Goal: Book appointment/travel/reservation

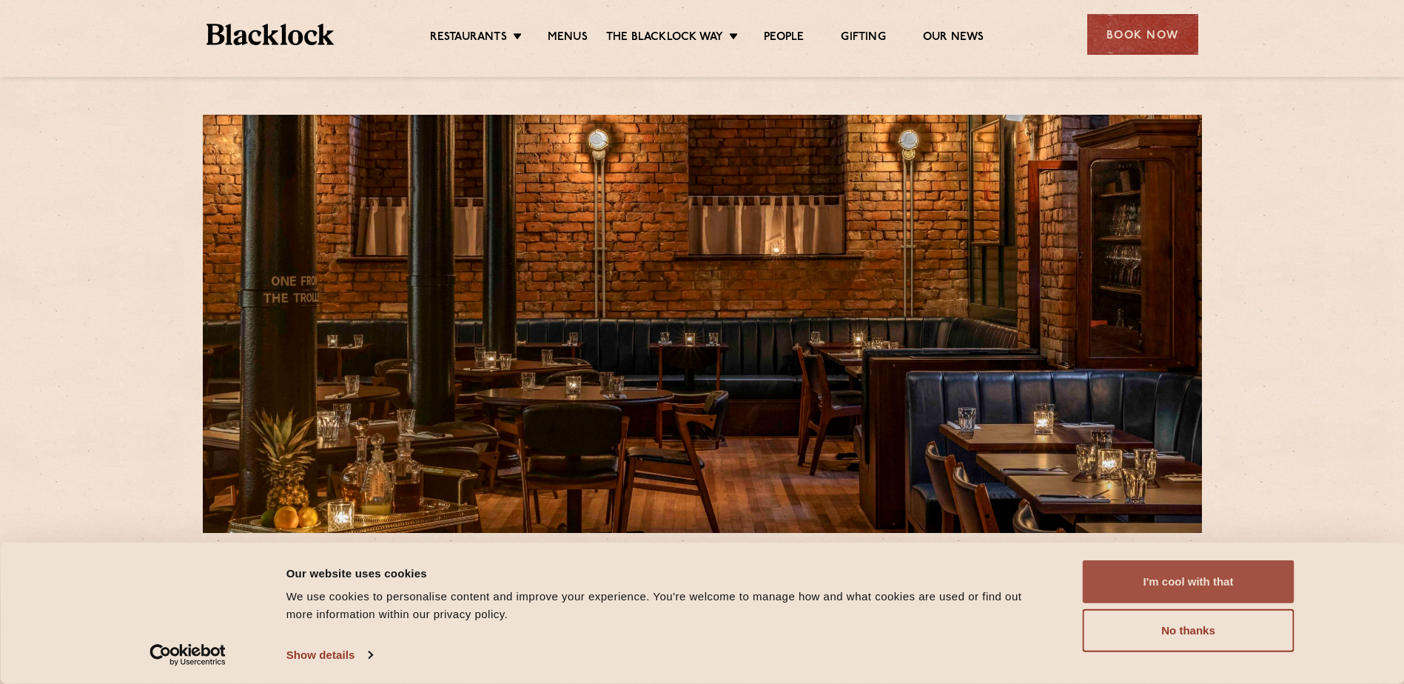
click at [1211, 581] on button "I'm cool with that" at bounding box center [1189, 581] width 212 height 43
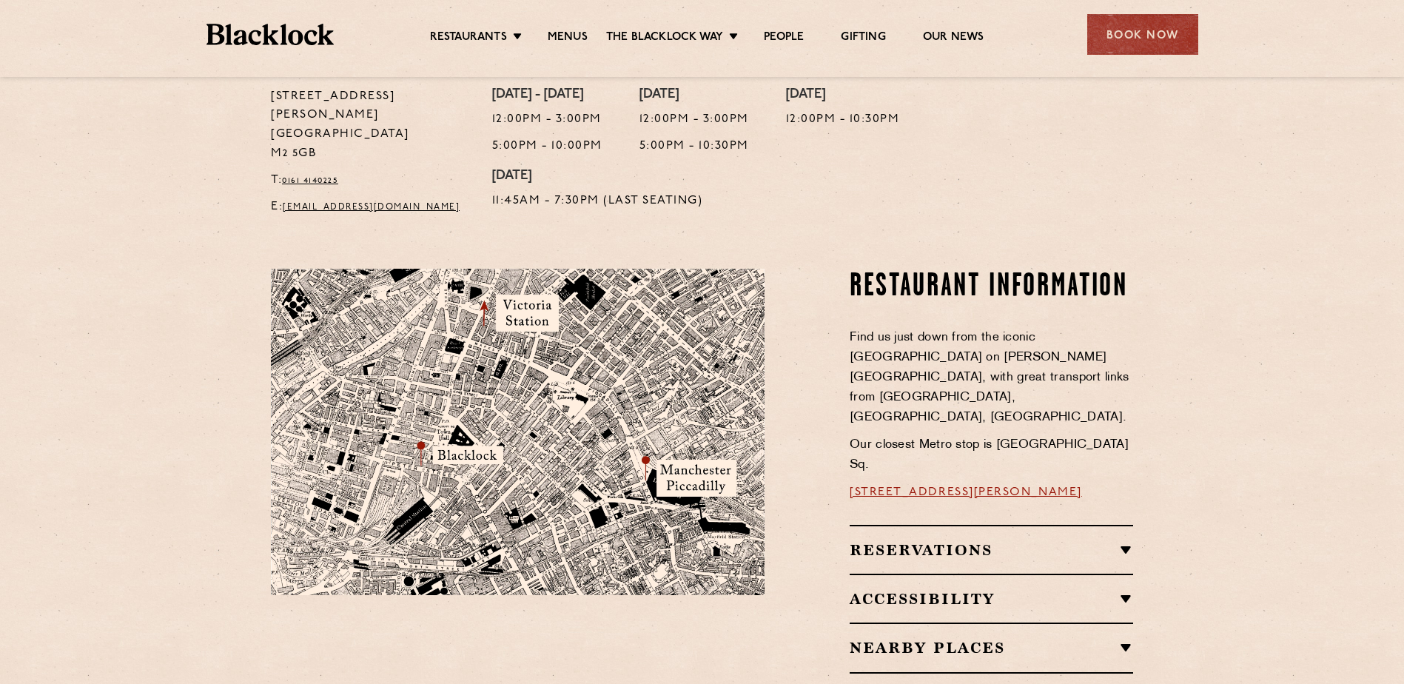
scroll to position [532, 0]
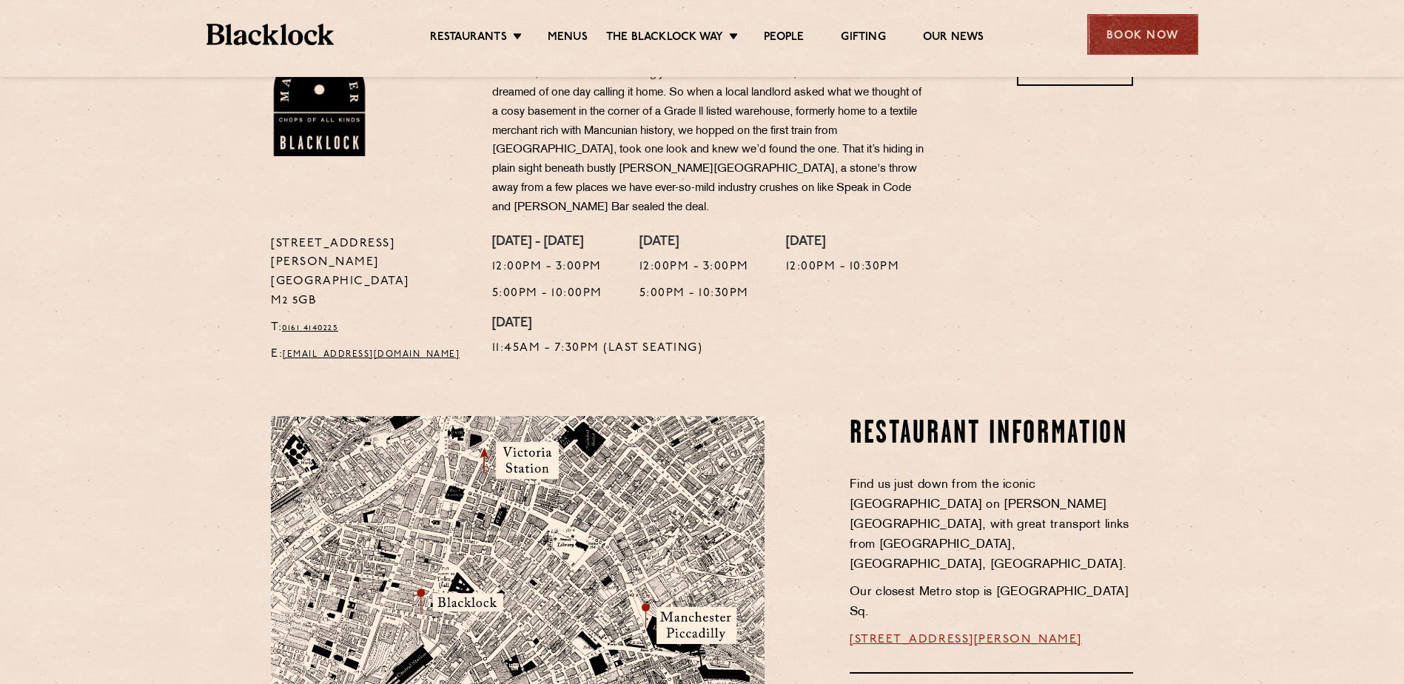
click at [1148, 41] on div "Book Now" at bounding box center [1142, 34] width 111 height 41
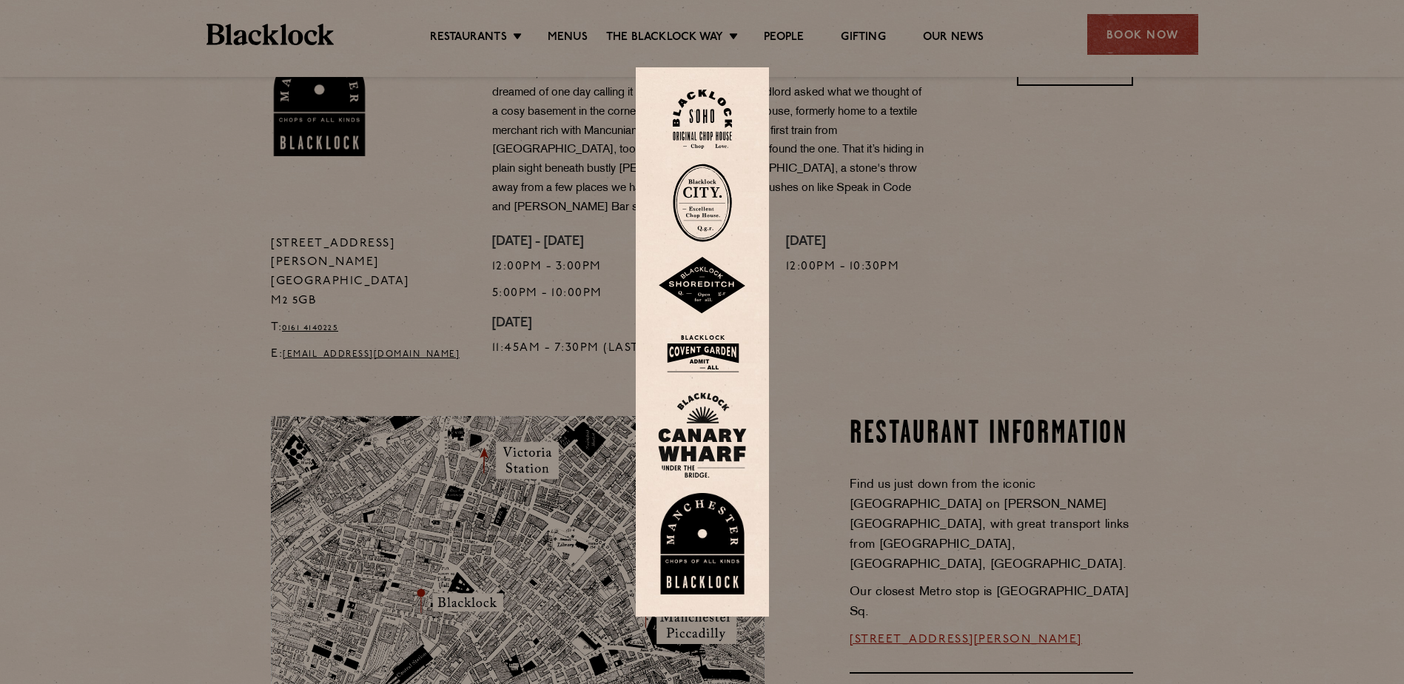
click at [722, 535] on img at bounding box center [702, 544] width 89 height 102
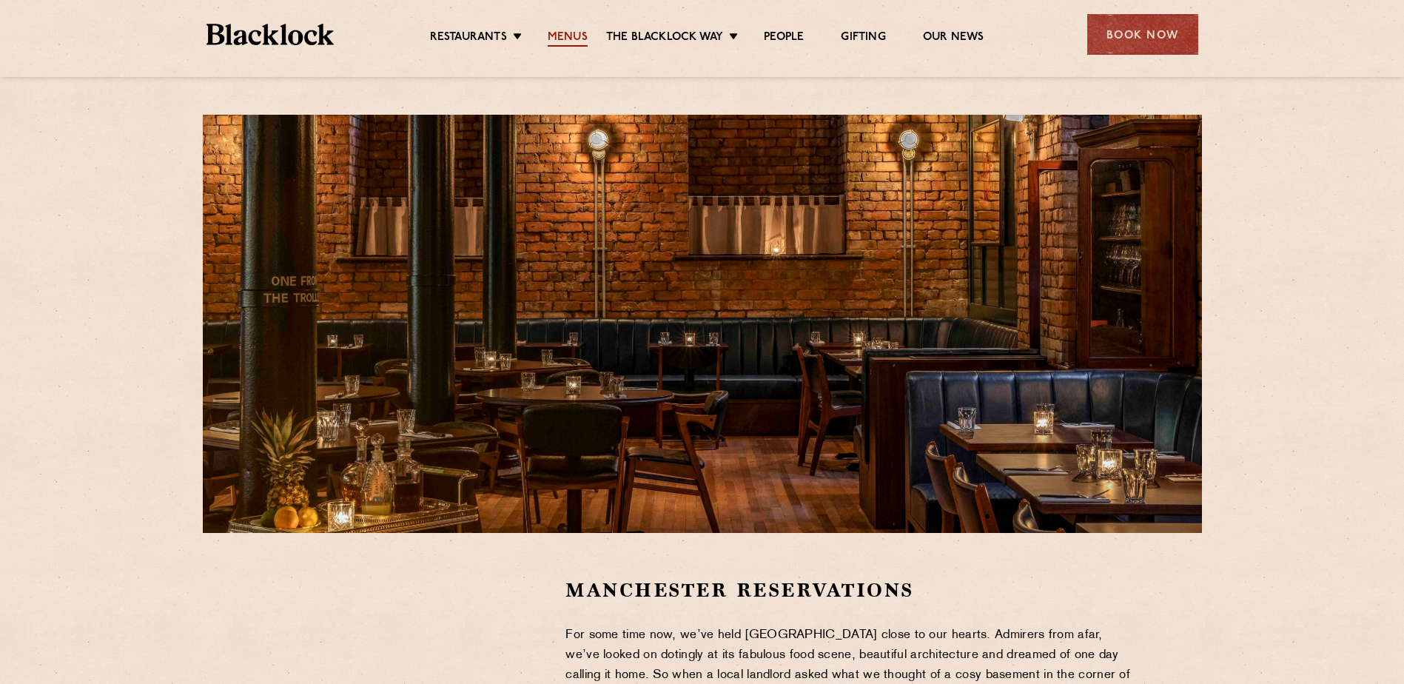
click at [572, 38] on link "Menus" at bounding box center [568, 38] width 40 height 16
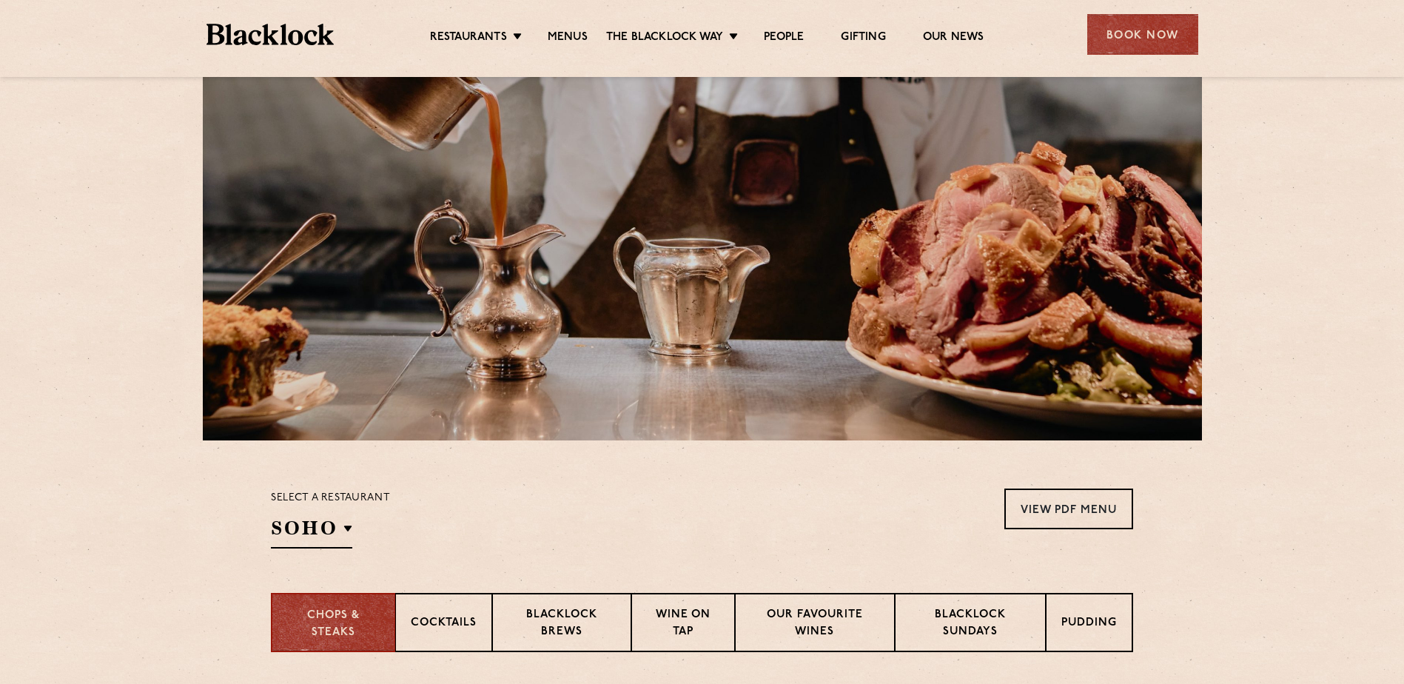
scroll to position [296, 0]
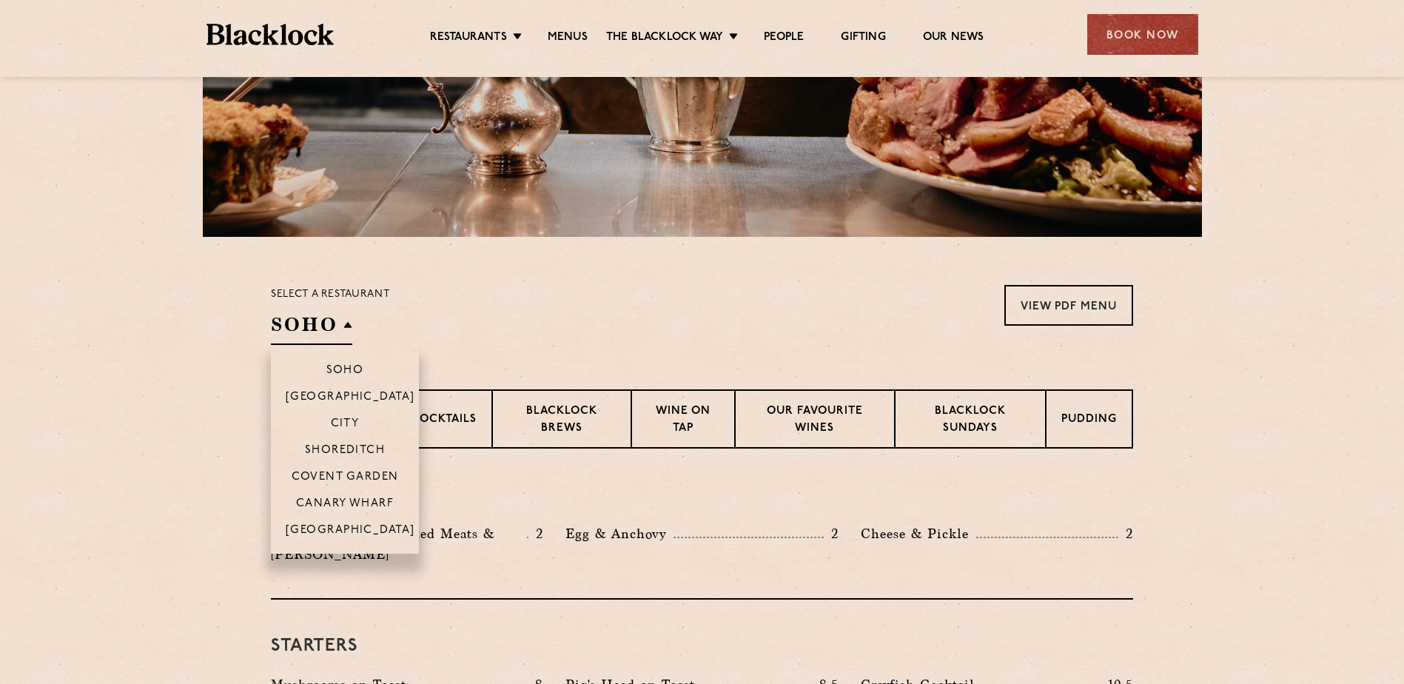
click at [327, 322] on h2 "SOHO" at bounding box center [311, 328] width 81 height 33
click at [356, 528] on p "[GEOGRAPHIC_DATA]" at bounding box center [350, 531] width 129 height 15
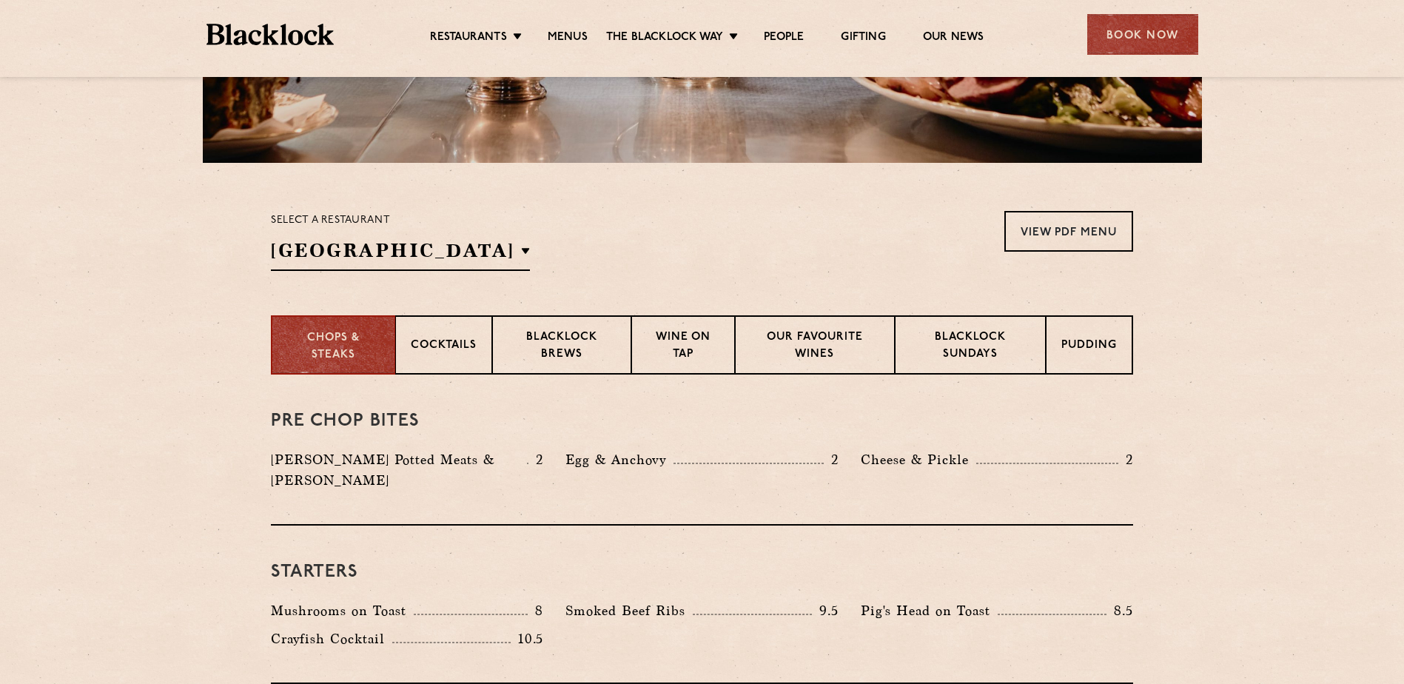
scroll to position [444, 0]
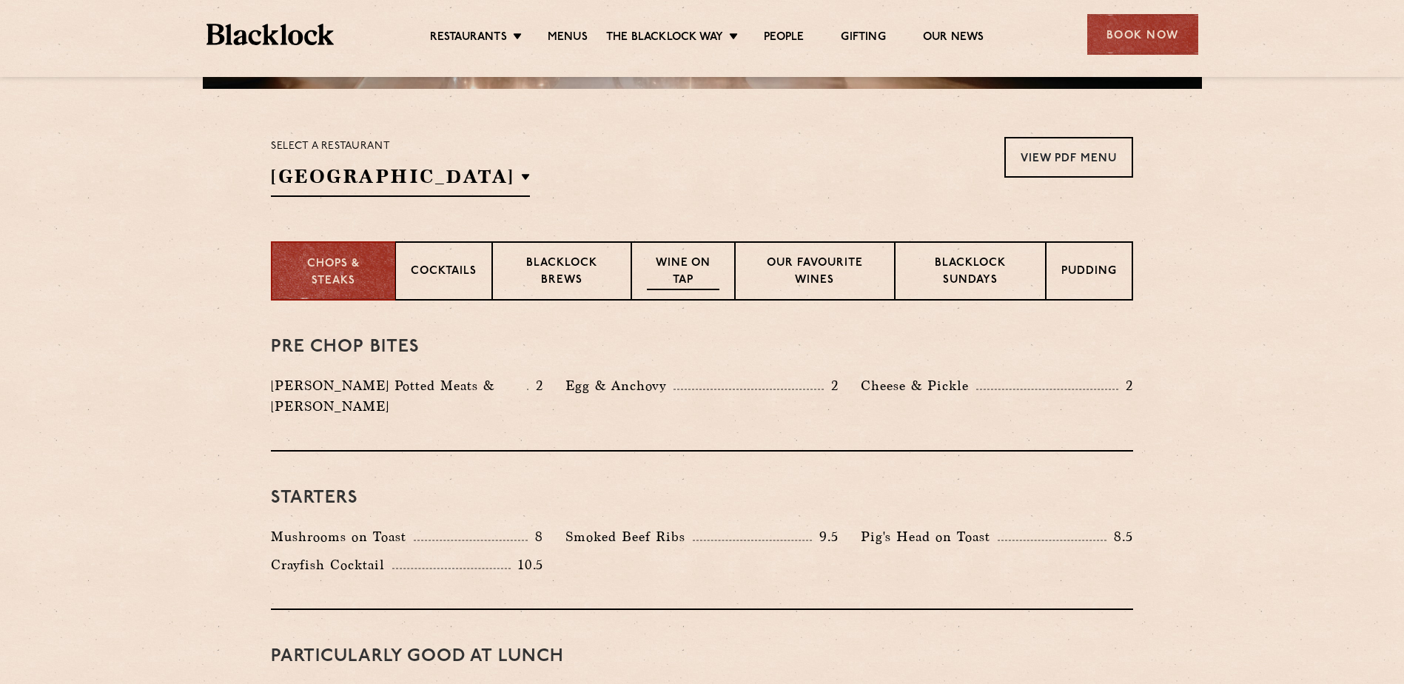
click at [679, 264] on p "Wine on Tap" at bounding box center [683, 272] width 73 height 35
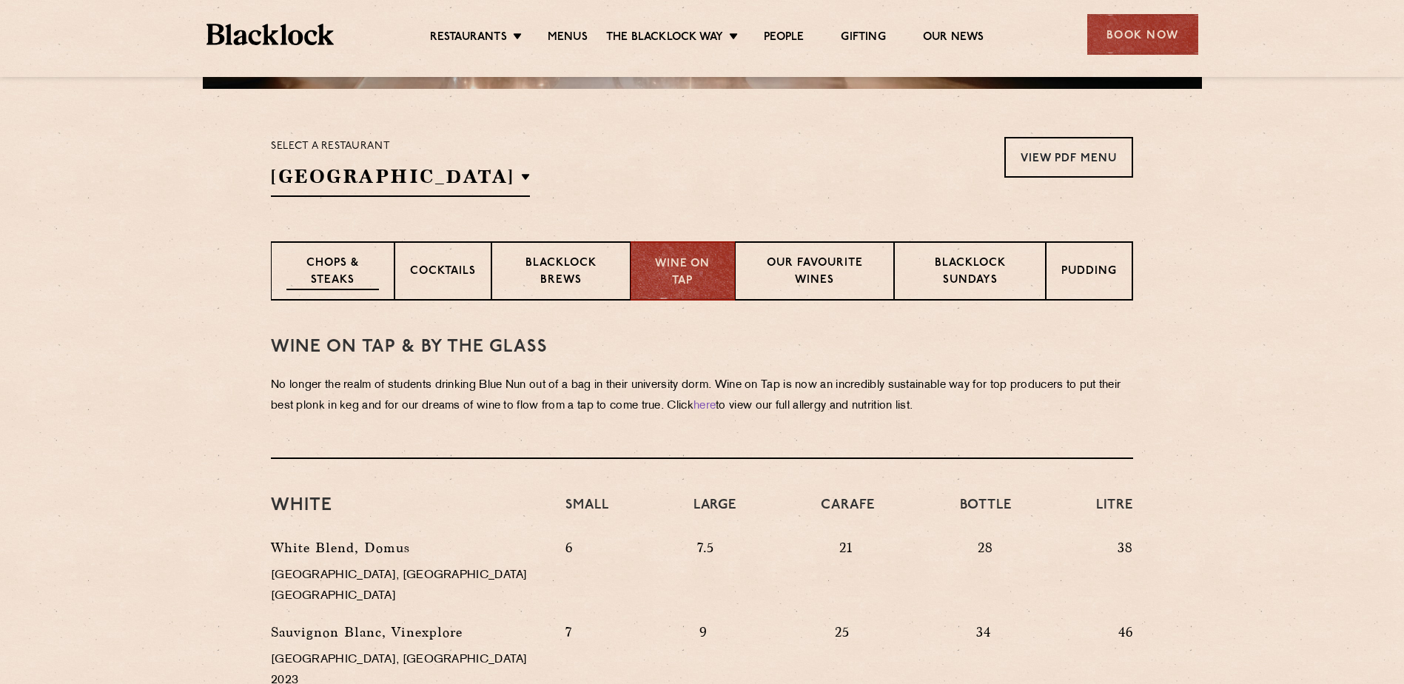
click at [327, 277] on p "Chops & Steaks" at bounding box center [332, 272] width 92 height 35
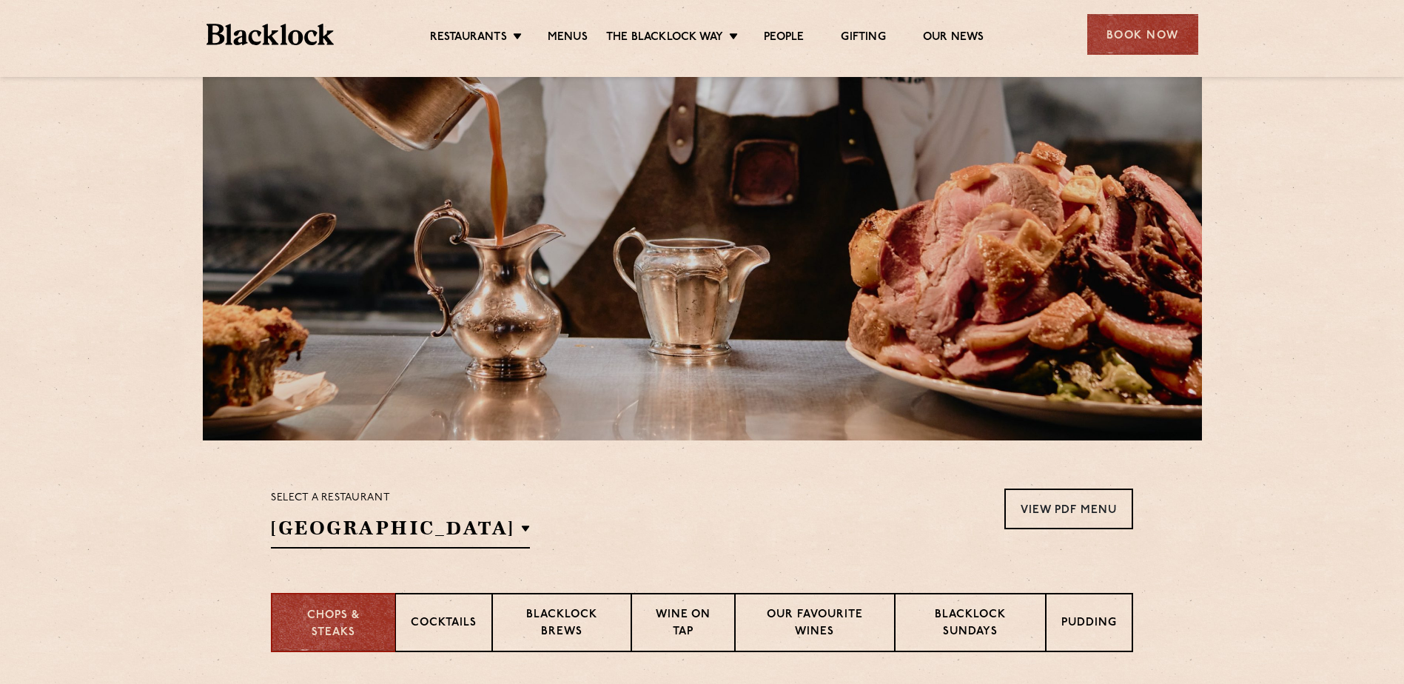
scroll to position [0, 0]
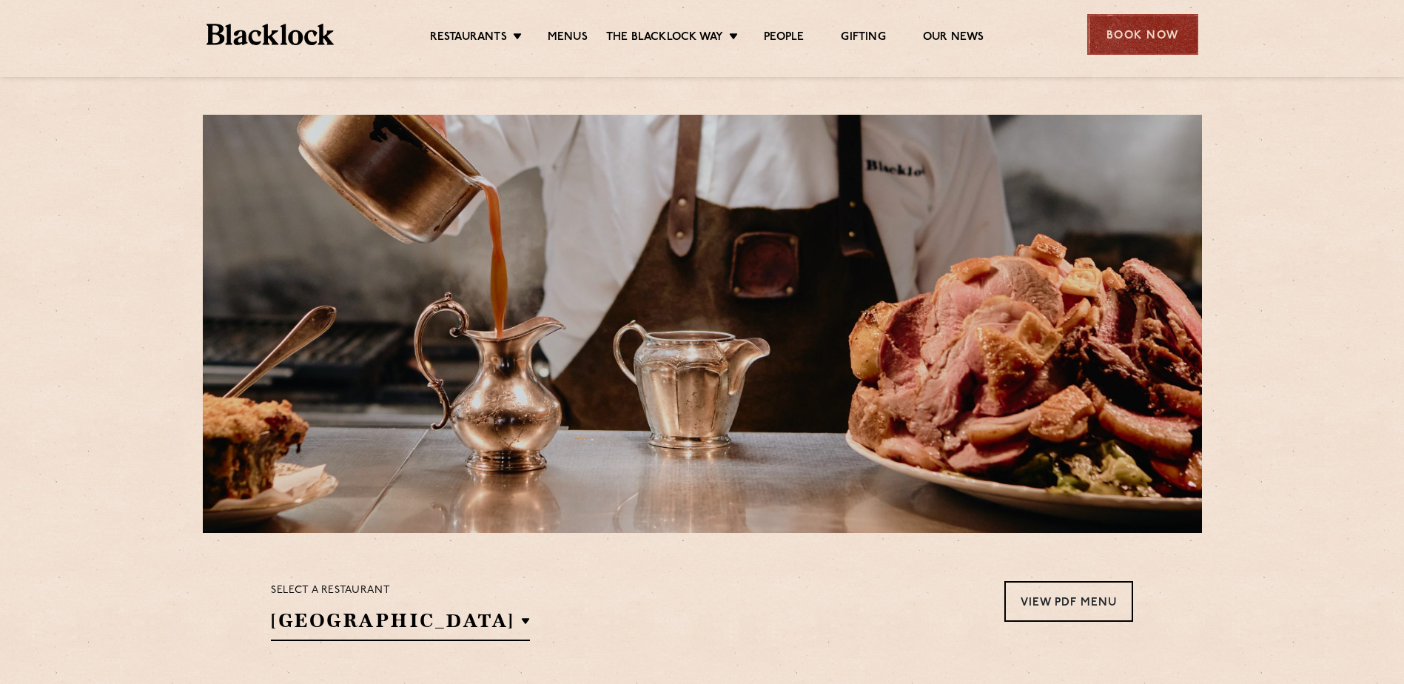
click at [1152, 30] on div "Book Now" at bounding box center [1142, 34] width 111 height 41
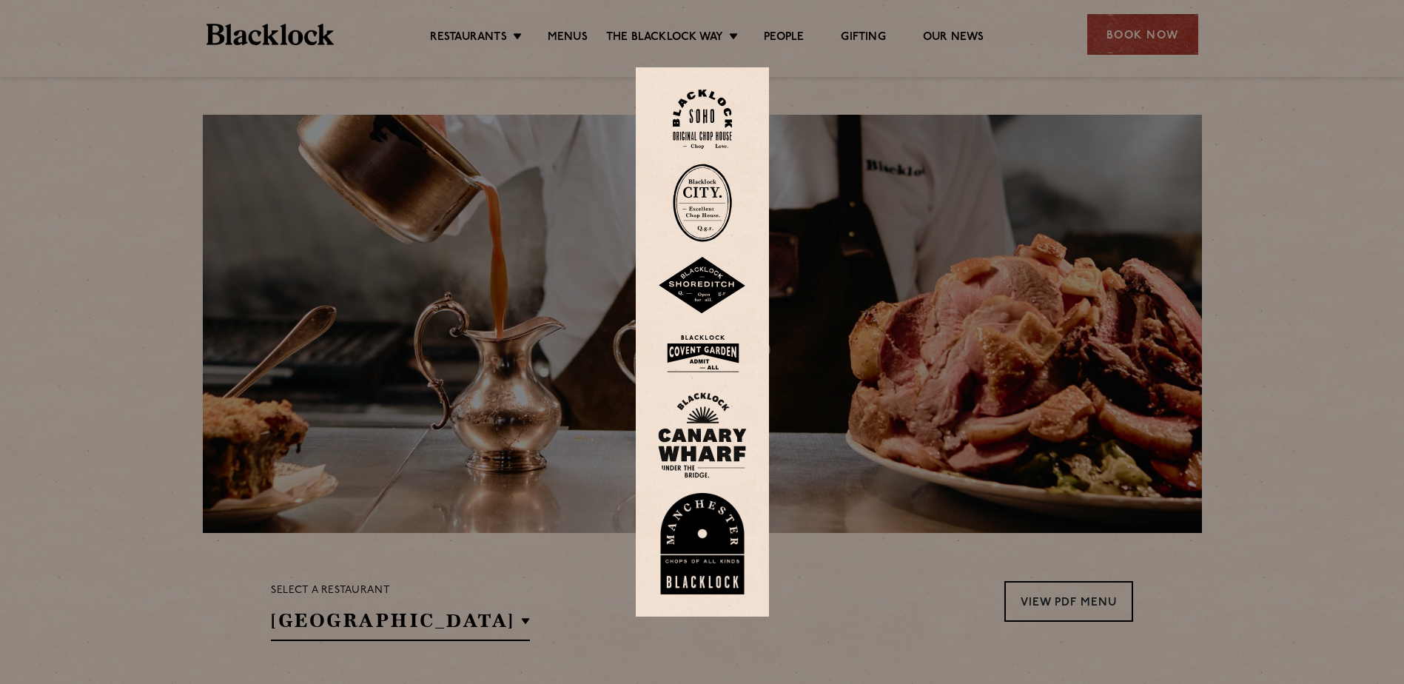
click at [702, 556] on img at bounding box center [702, 544] width 89 height 102
